Goal: Check status: Check status

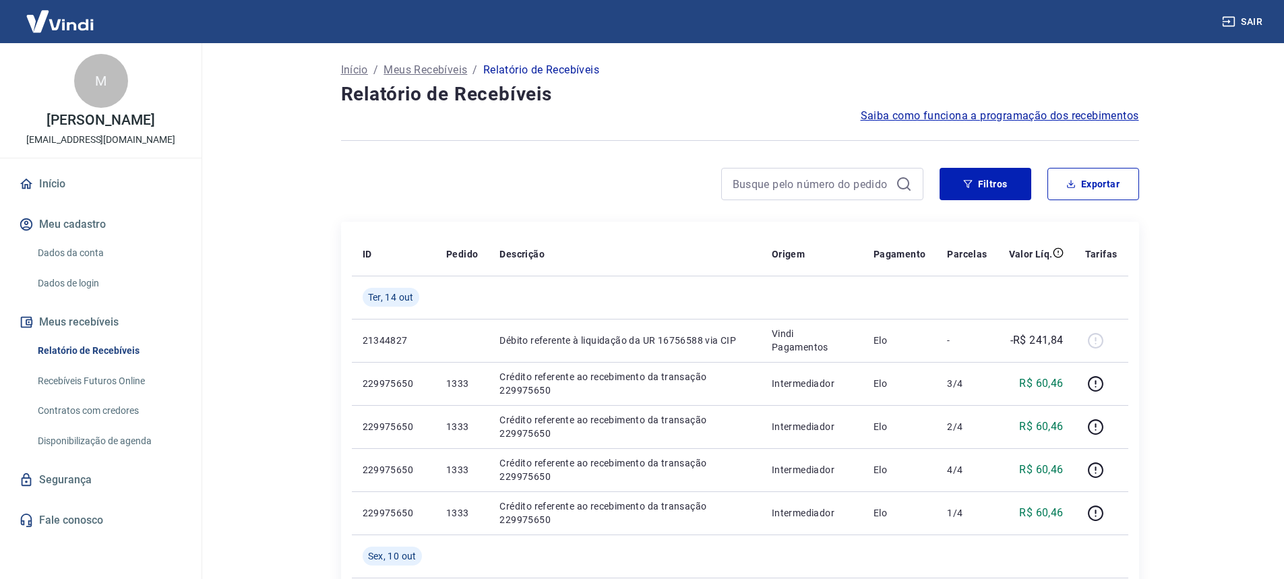
scroll to position [67, 0]
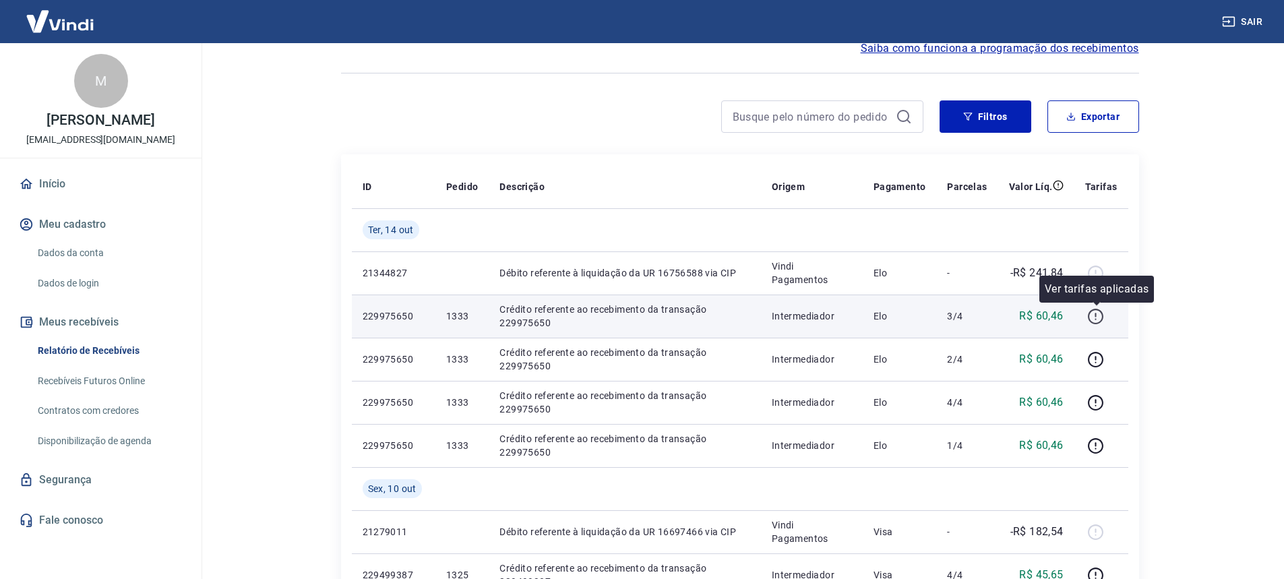
click at [1095, 317] on icon "button" at bounding box center [1095, 316] width 17 height 17
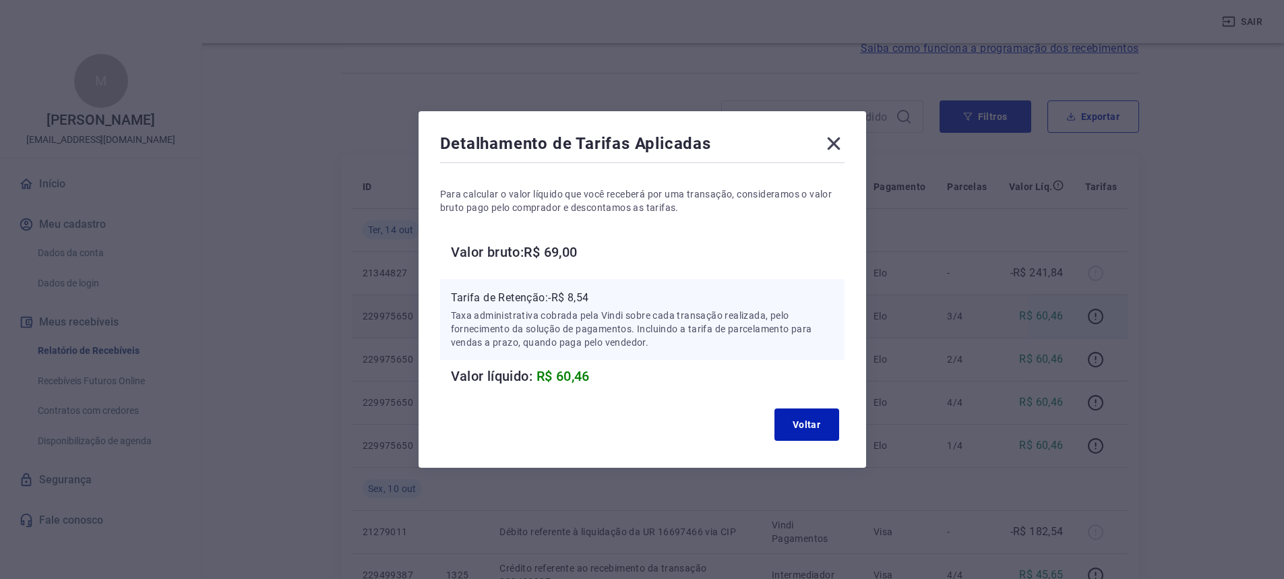
click at [838, 143] on icon at bounding box center [833, 143] width 13 height 13
